Goal: Information Seeking & Learning: Stay updated

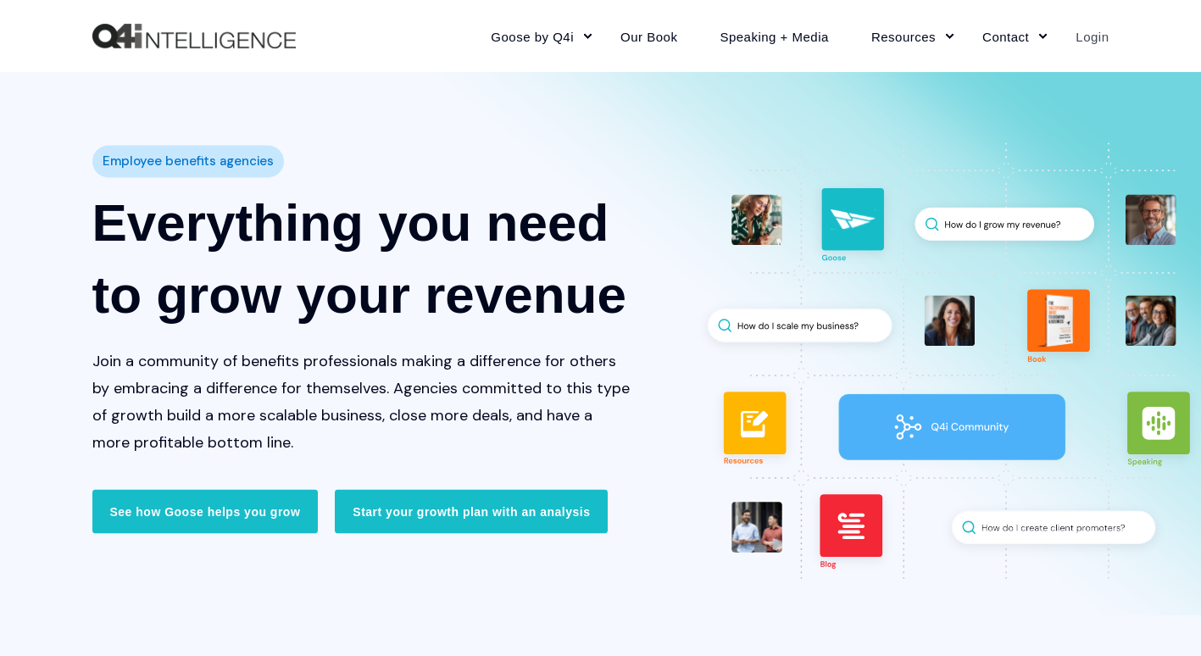
click at [1109, 42] on link "Login" at bounding box center [1082, 36] width 54 height 74
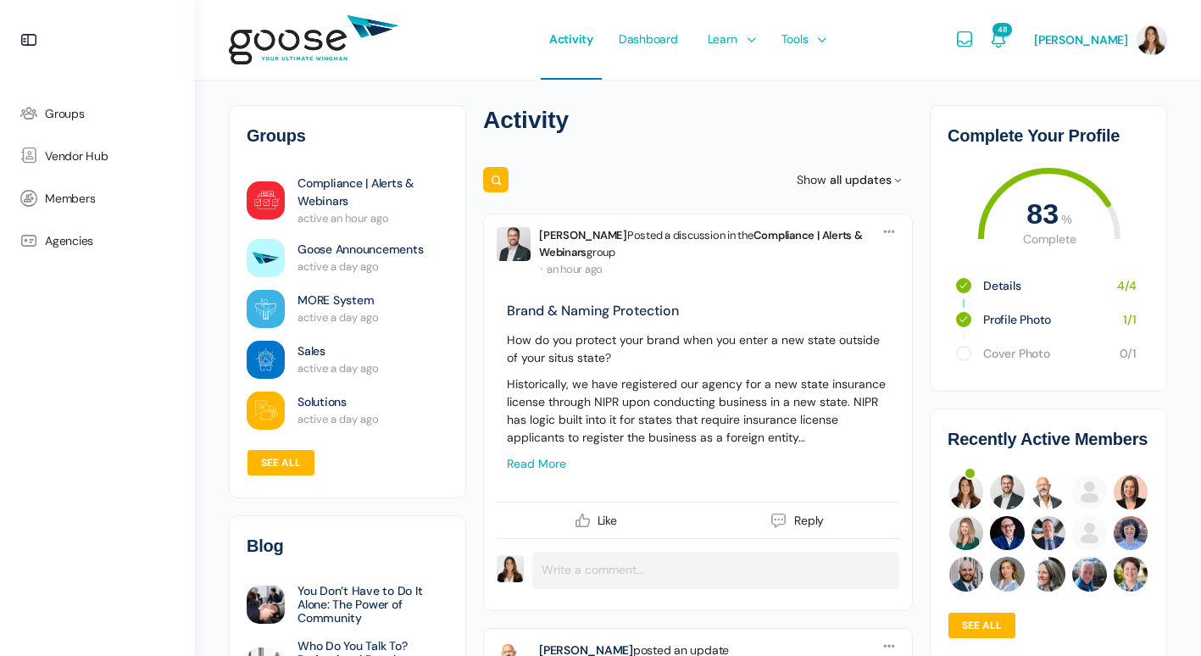
click at [354, 191] on link "Compliance | Alerts & Webinars" at bounding box center [373, 193] width 151 height 36
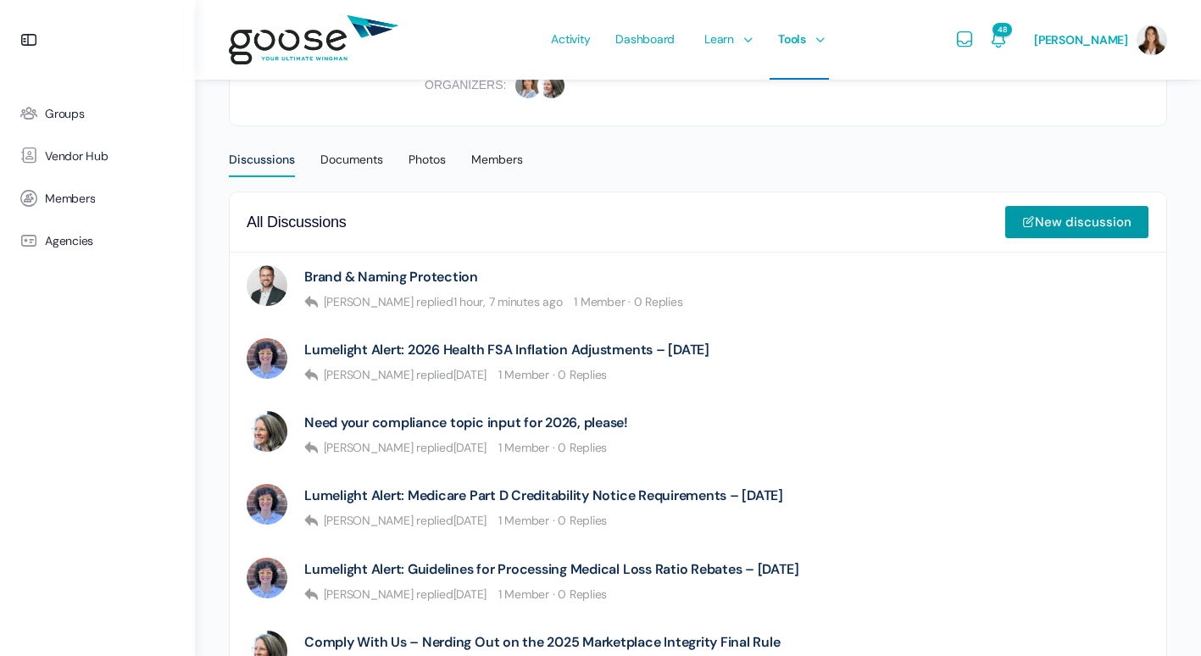
scroll to position [80, 0]
